Goal: Information Seeking & Learning: Learn about a topic

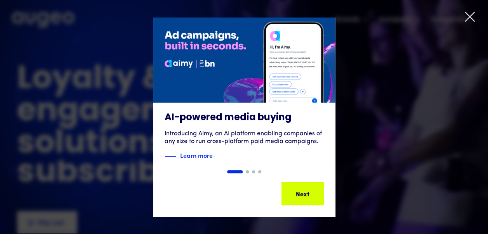
click at [470, 17] on icon at bounding box center [469, 16] width 9 height 9
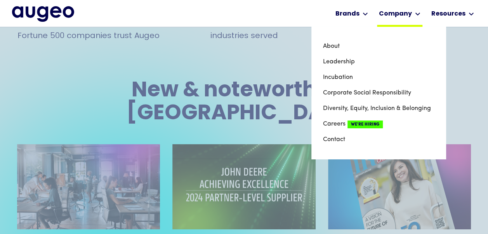
scroll to position [1434, 0]
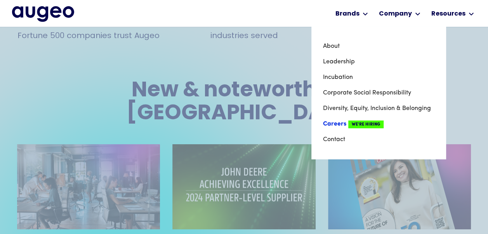
click at [338, 124] on link "Careers We're Hiring" at bounding box center [378, 124] width 111 height 16
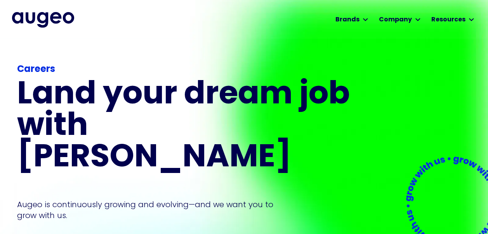
scroll to position [0, 0]
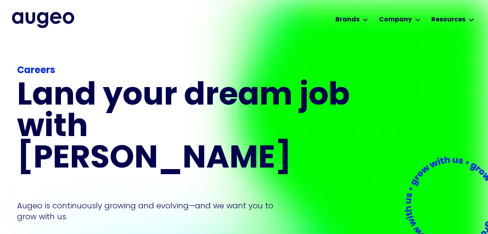
scroll to position [0, 0]
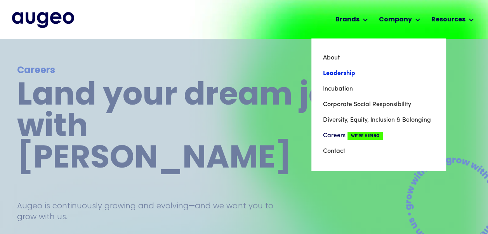
click at [348, 73] on link "Leadership" at bounding box center [378, 74] width 111 height 16
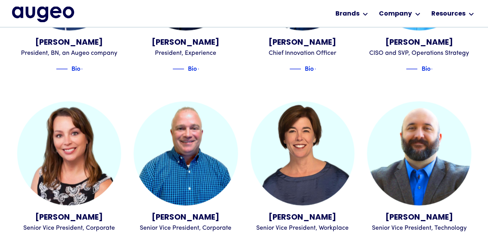
scroll to position [709, 0]
